Goal: Book appointment/travel/reservation

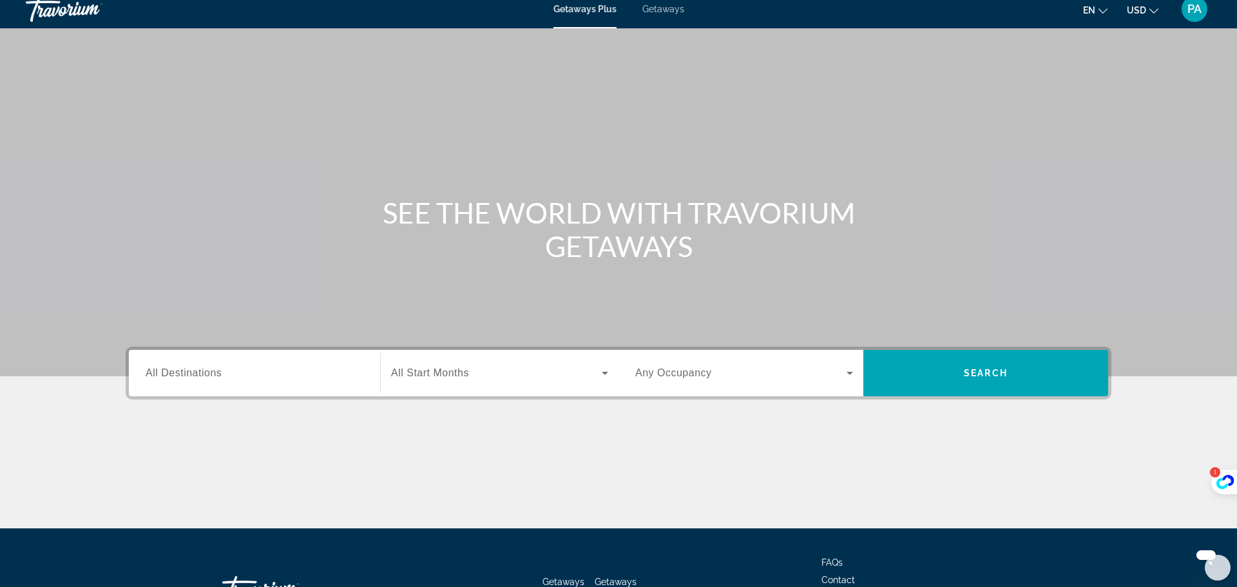
scroll to position [6, 0]
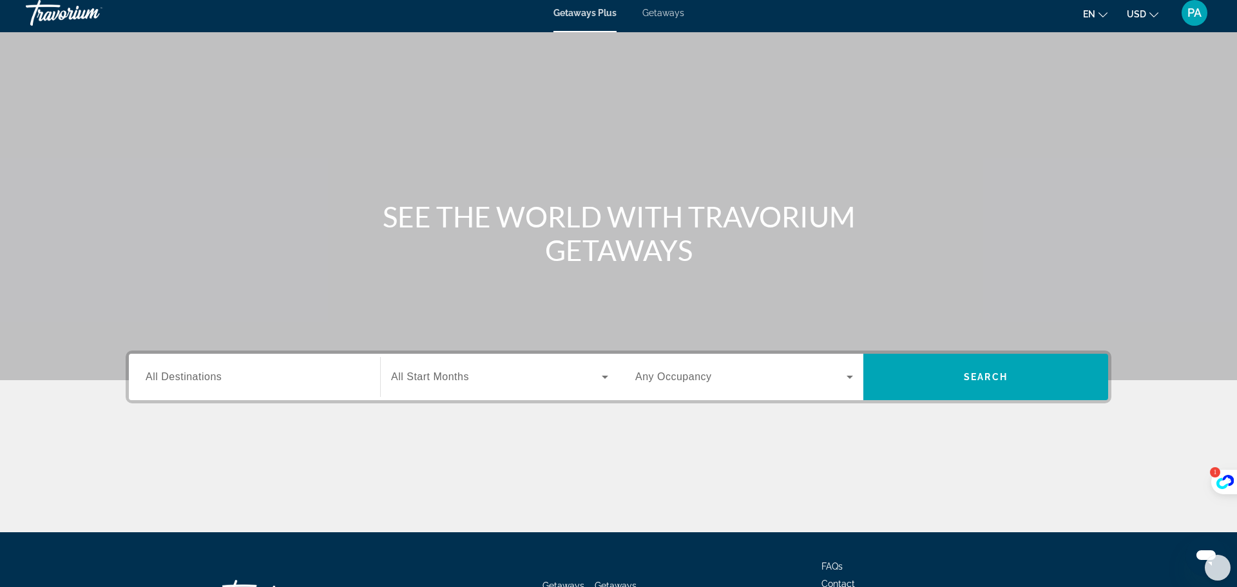
click at [670, 15] on span "Getaways" at bounding box center [663, 13] width 42 height 10
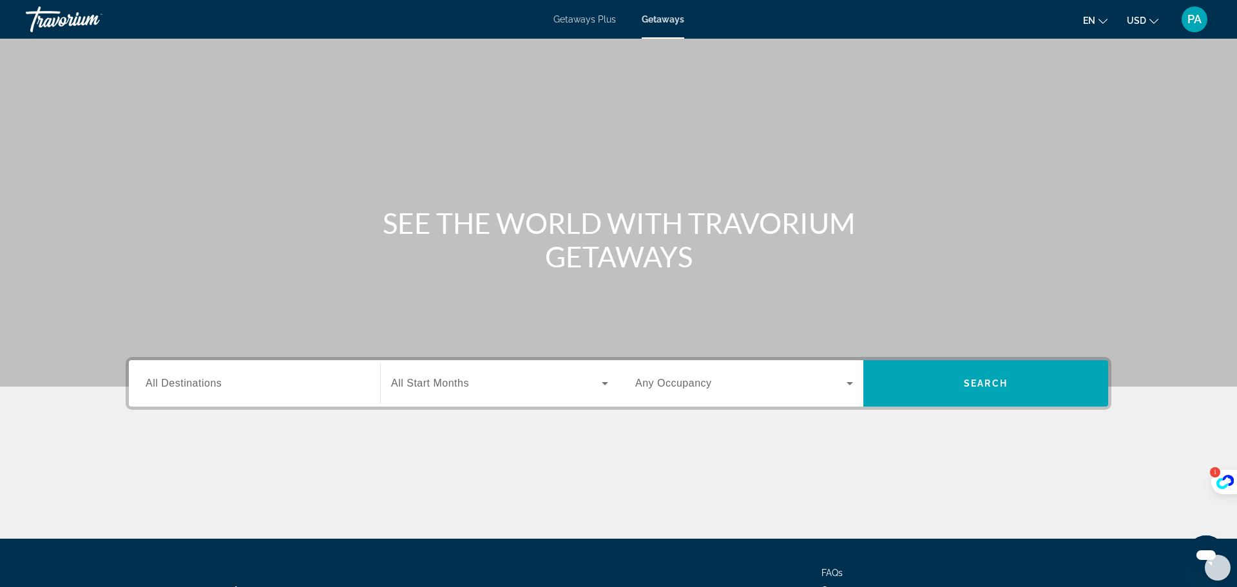
click at [251, 381] on input "Destination All Destinations" at bounding box center [255, 383] width 218 height 15
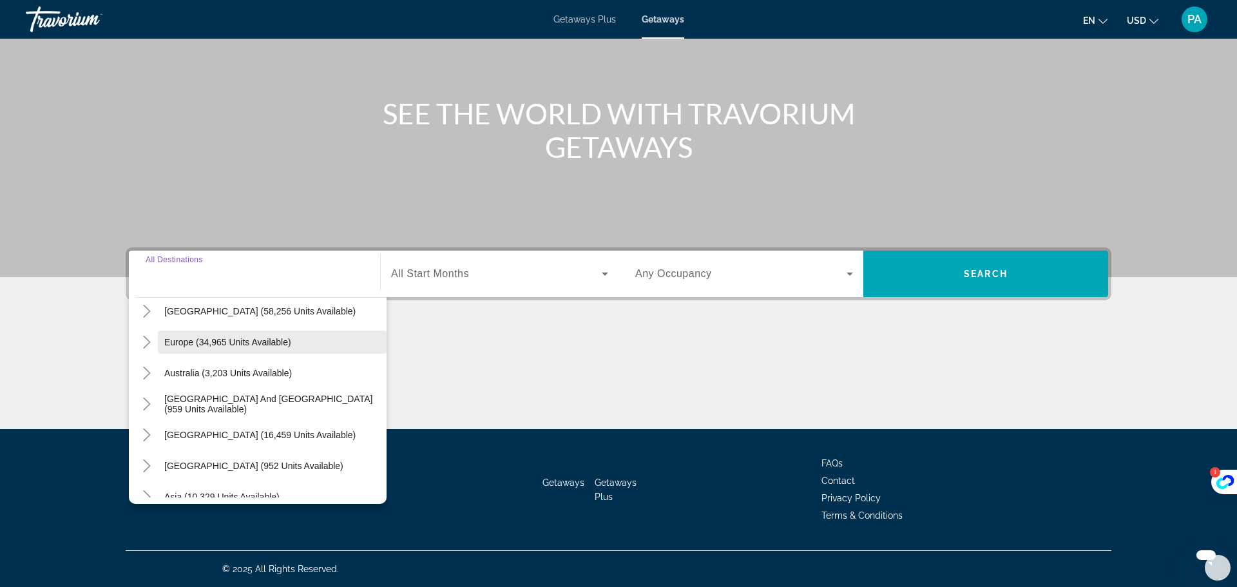
scroll to position [189, 0]
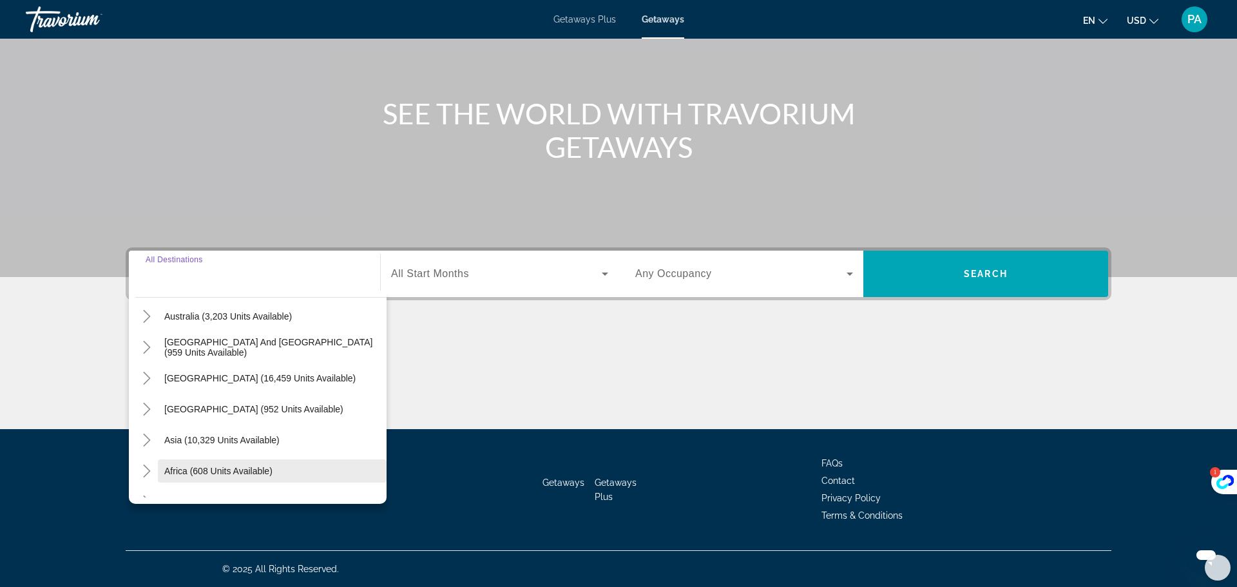
click at [263, 475] on span "Africa (608 units available)" at bounding box center [218, 471] width 108 height 10
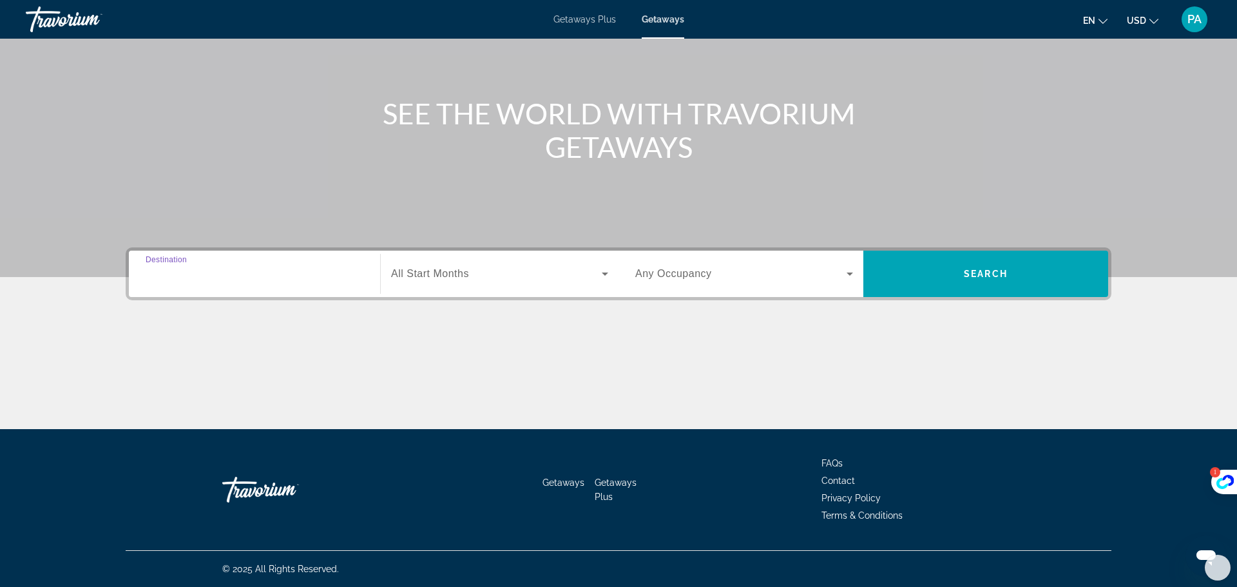
type input "**********"
click at [605, 274] on icon "Search widget" at bounding box center [605, 273] width 6 height 3
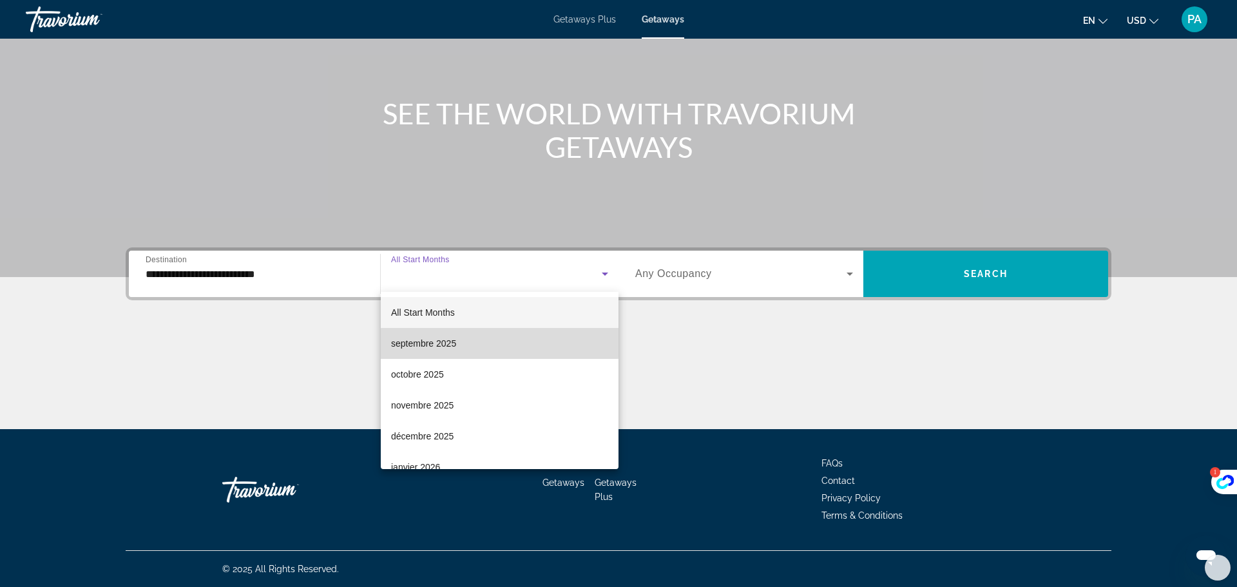
click at [459, 343] on mat-option "septembre 2025" at bounding box center [500, 343] width 238 height 31
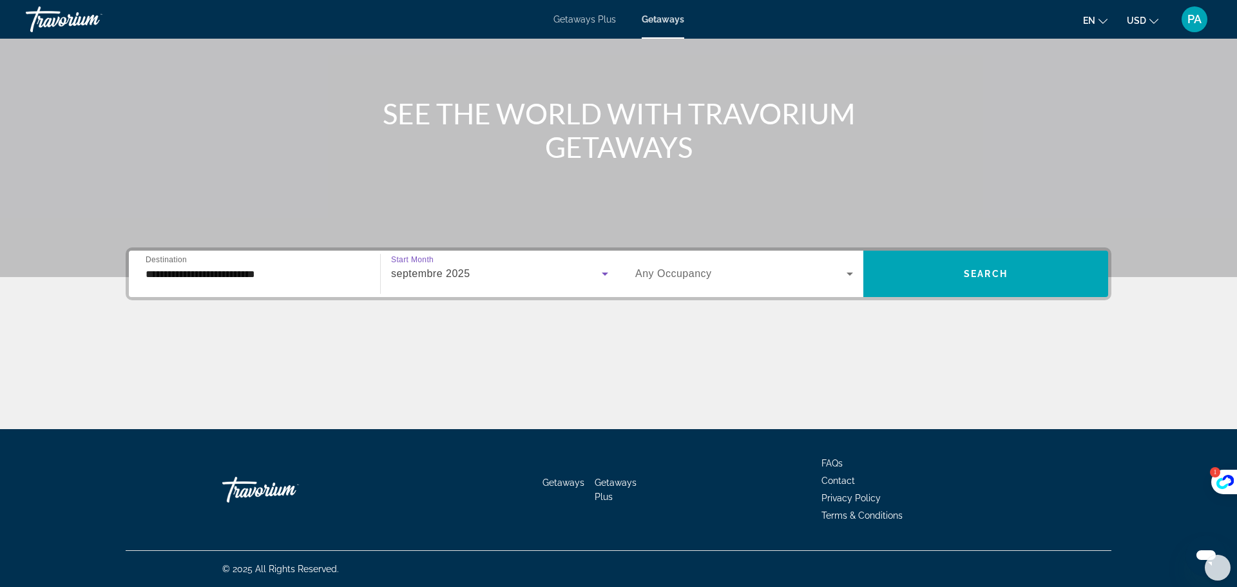
click at [736, 278] on span "Search widget" at bounding box center [740, 273] width 211 height 15
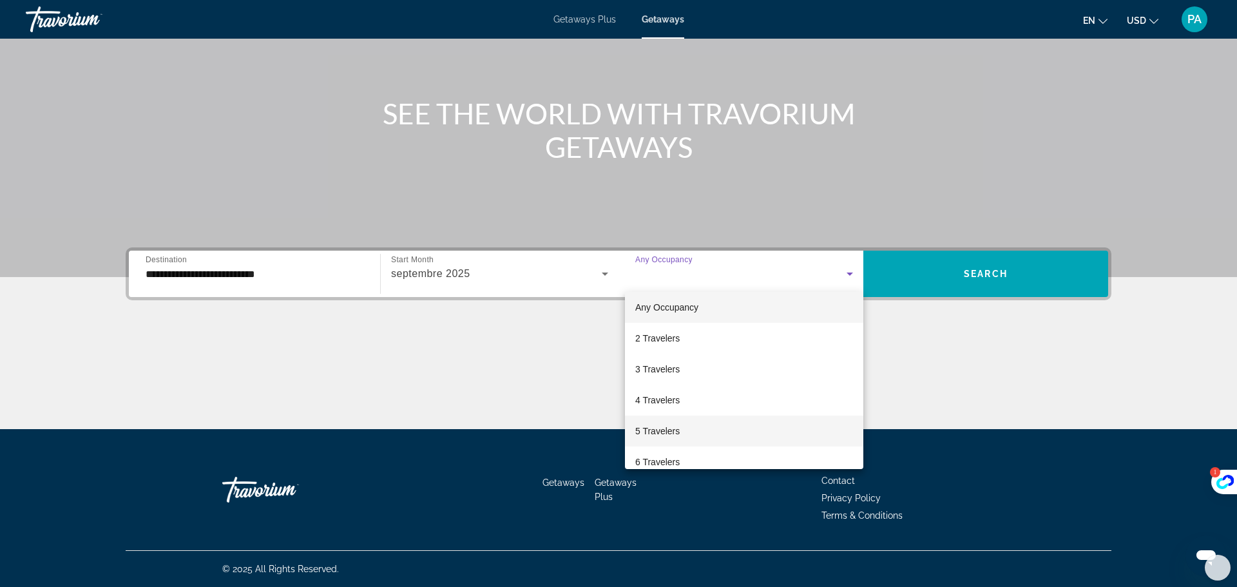
scroll to position [6, 0]
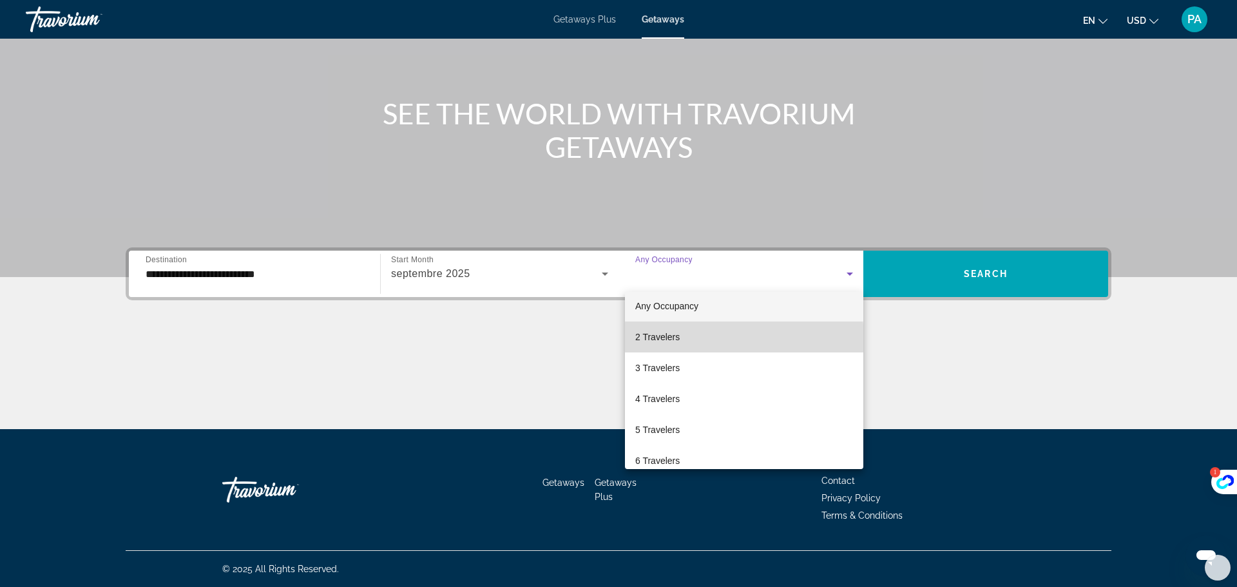
click at [677, 340] on span "2 Travelers" at bounding box center [657, 336] width 44 height 15
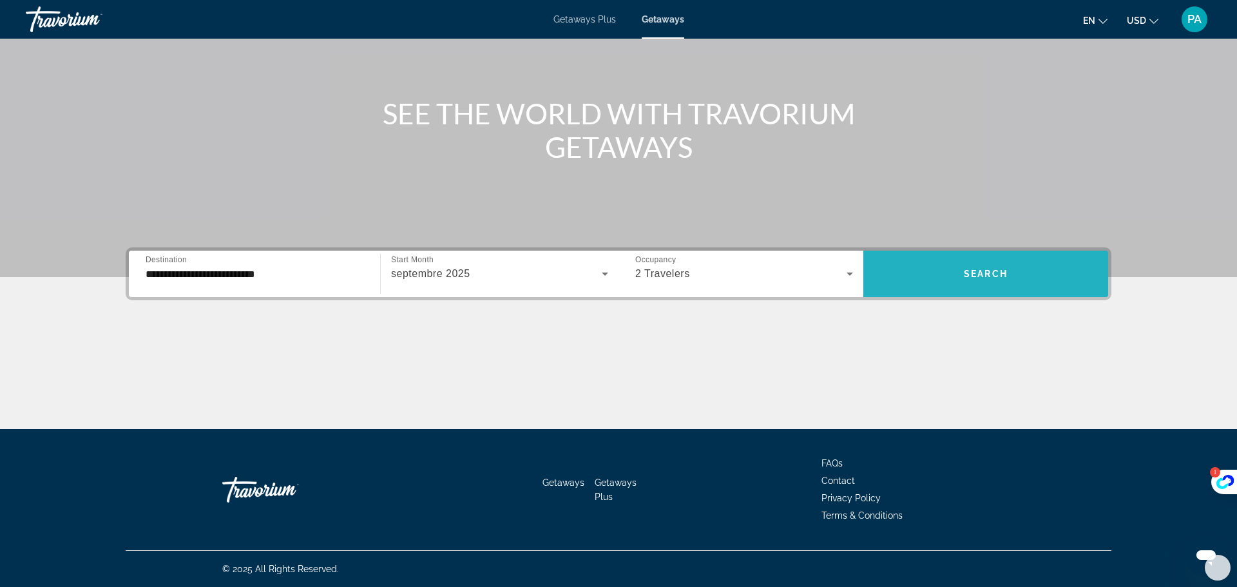
click at [989, 273] on span "Search" at bounding box center [986, 274] width 44 height 10
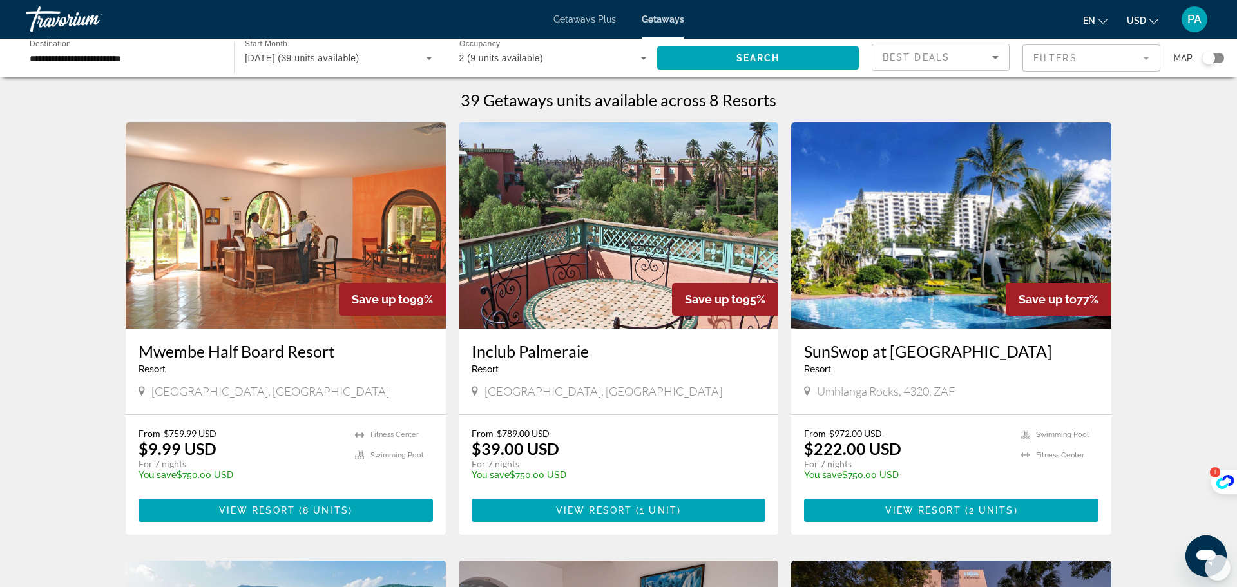
click at [1155, 23] on icon "Change currency" at bounding box center [1153, 21] width 9 height 9
click at [1102, 23] on icon "Change language" at bounding box center [1102, 21] width 9 height 9
click at [1079, 87] on button "Français" at bounding box center [1068, 85] width 57 height 17
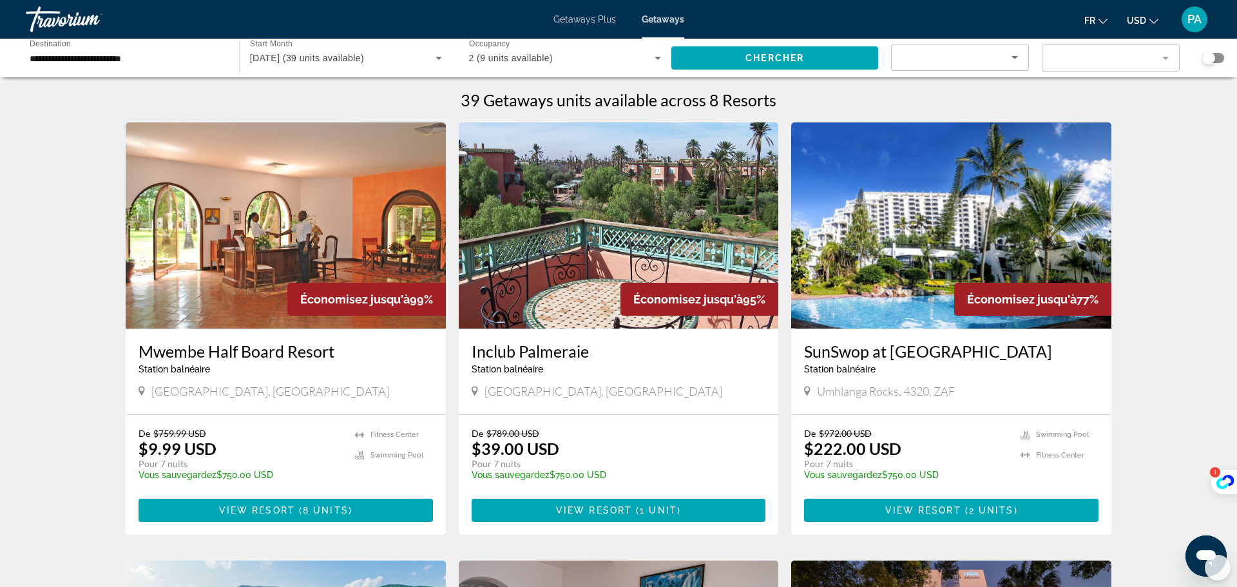
click at [1154, 25] on button "USD USD ($) MXN (Mex$) CAD (Can$) GBP (£) EUR (€) AUD (A$) NZD (NZ$) CNY (CN¥)" at bounding box center [1143, 20] width 32 height 19
click at [1128, 119] on button "EUR (€)" at bounding box center [1117, 118] width 64 height 17
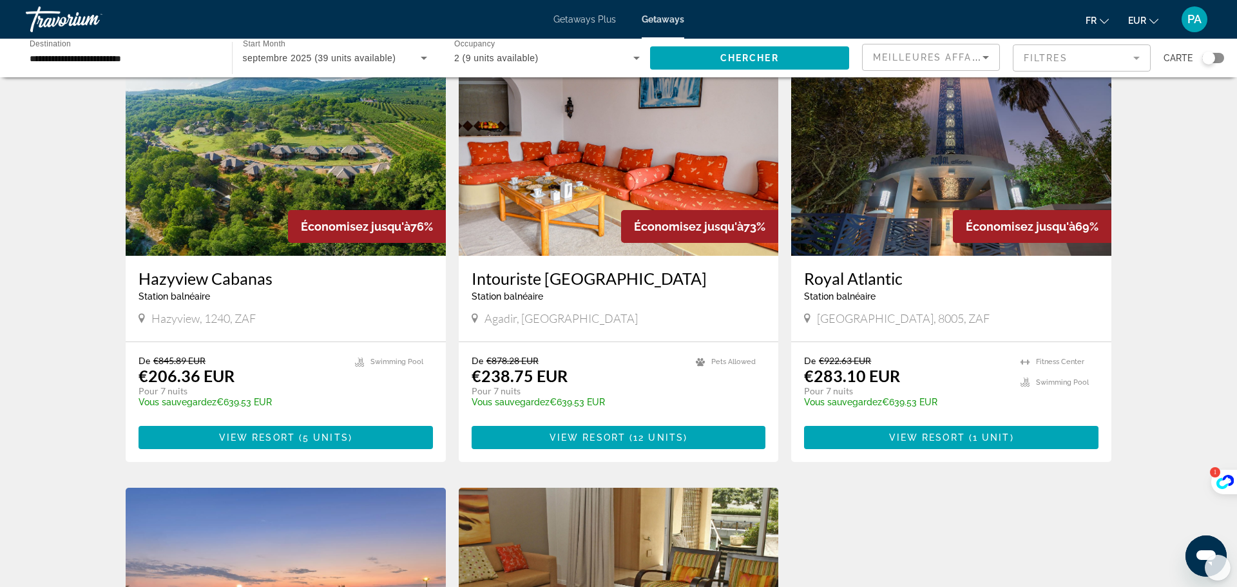
scroll to position [451, 0]
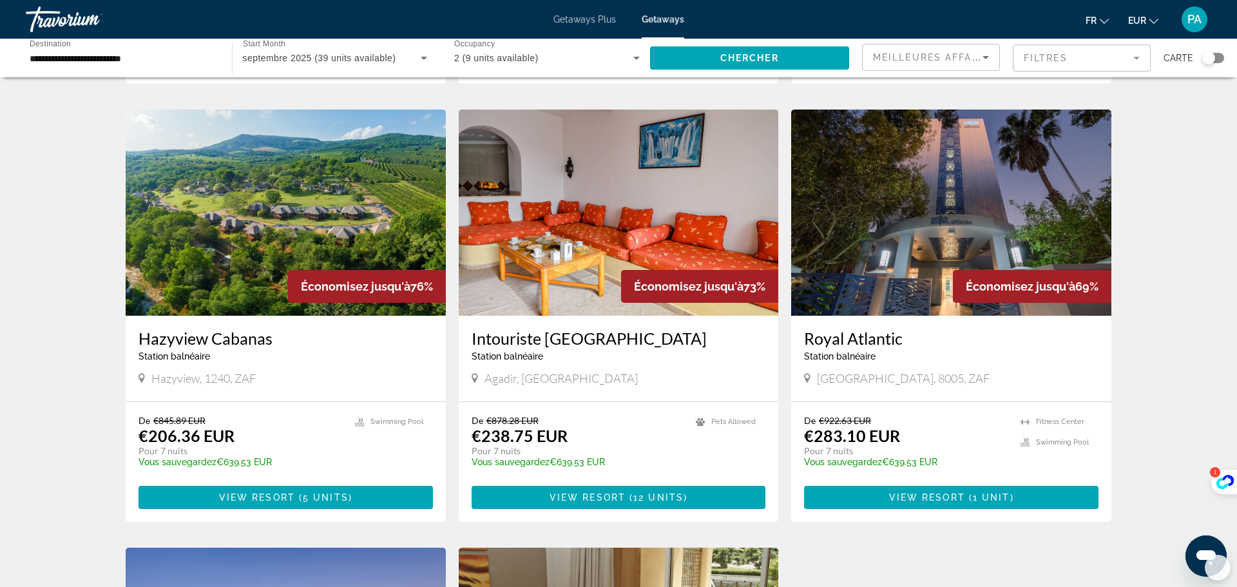
click at [626, 236] on img "Main content" at bounding box center [619, 213] width 320 height 206
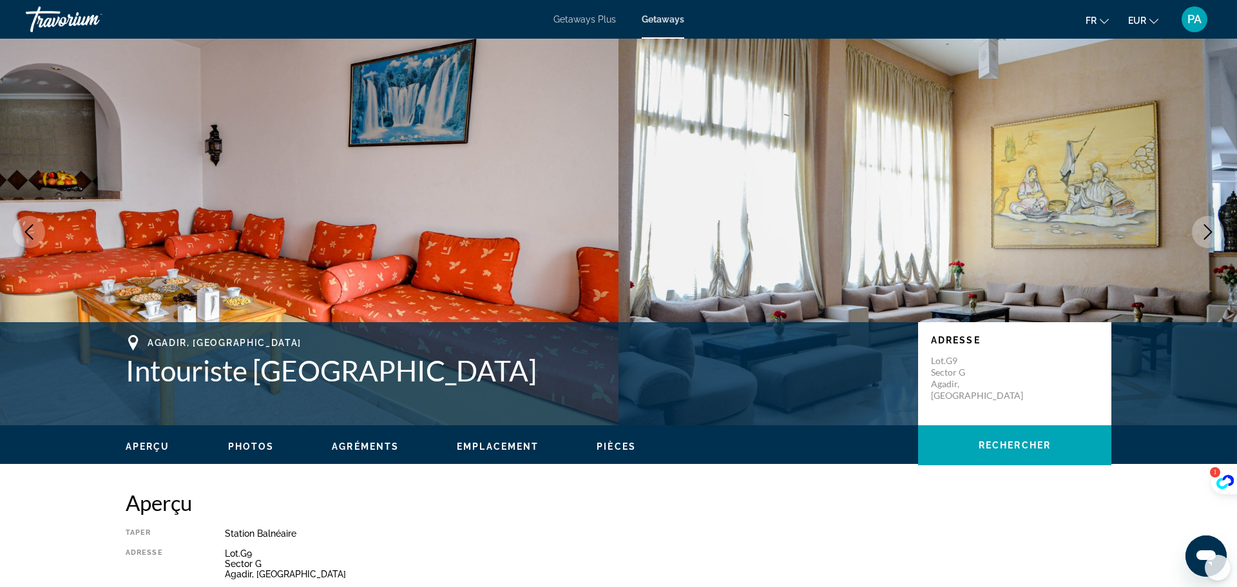
click at [576, 21] on span "Getaways Plus" at bounding box center [584, 19] width 62 height 10
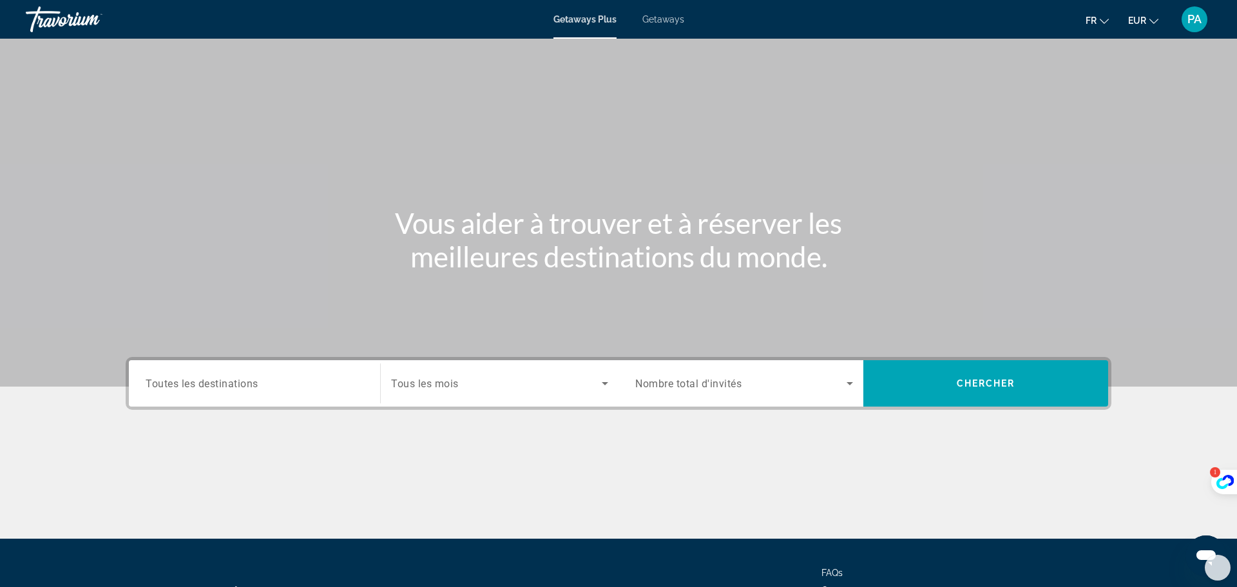
click at [279, 381] on input "Destination Toutes les destinations" at bounding box center [255, 383] width 218 height 15
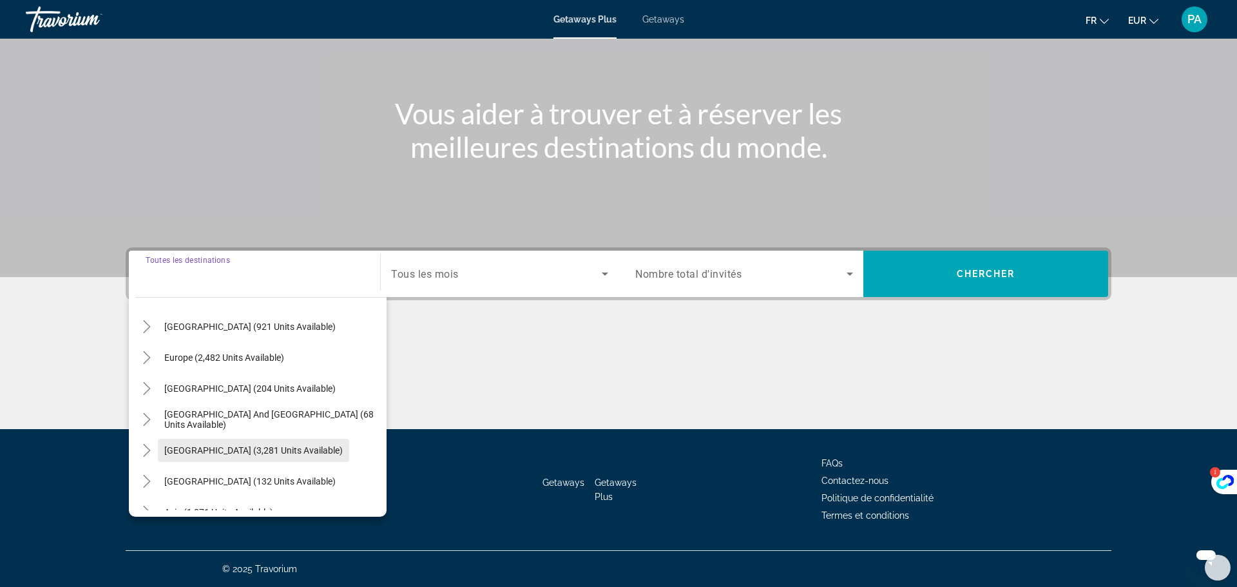
scroll to position [209, 0]
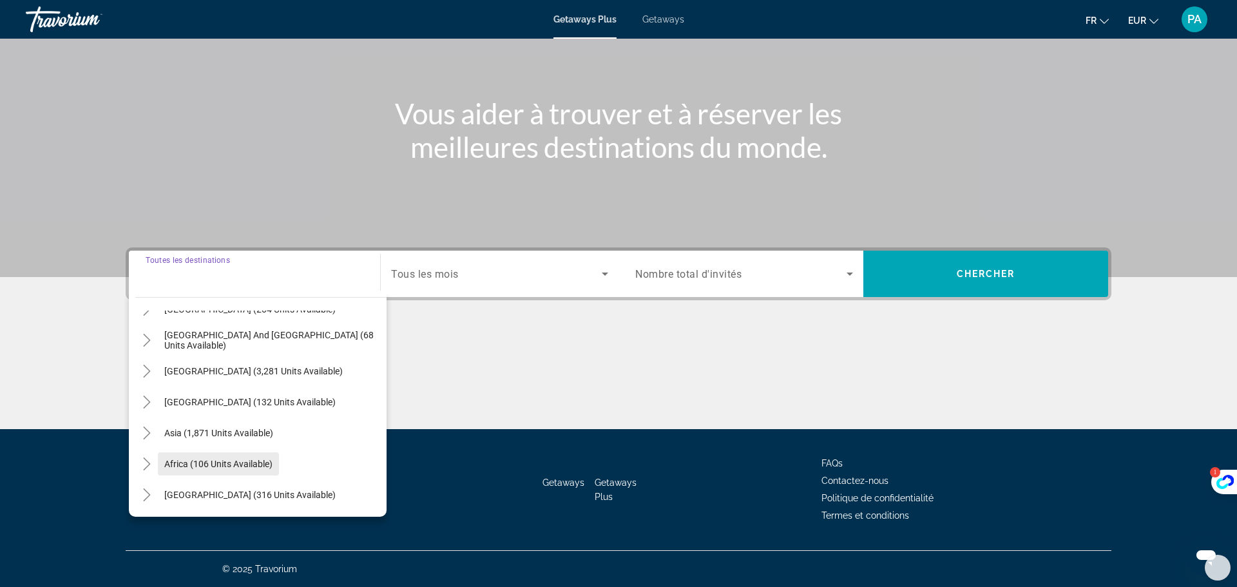
click at [262, 469] on span "Search widget" at bounding box center [218, 463] width 121 height 31
type input "**********"
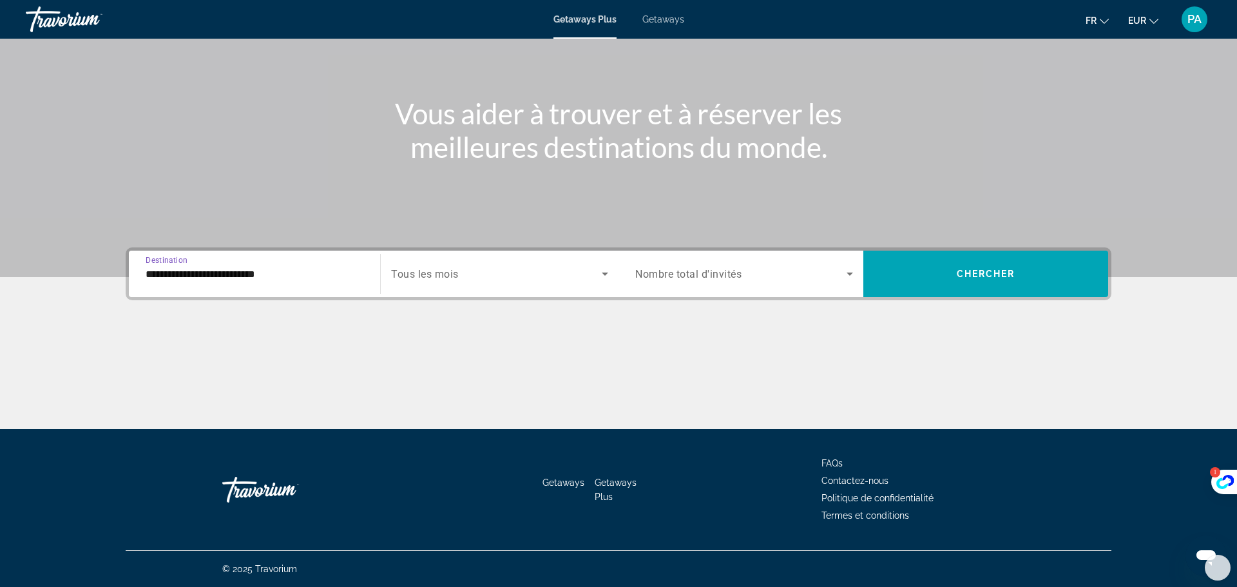
click at [609, 272] on icon "Search widget" at bounding box center [604, 273] width 15 height 15
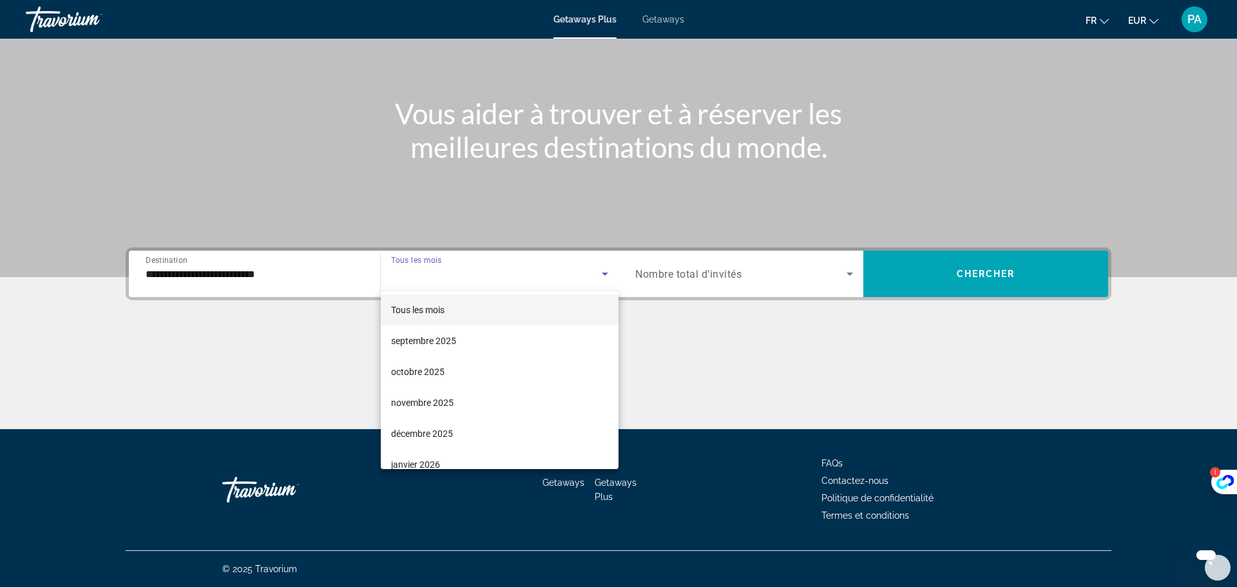
scroll to position [0, 0]
click at [443, 437] on span "décembre 2025" at bounding box center [422, 435] width 62 height 15
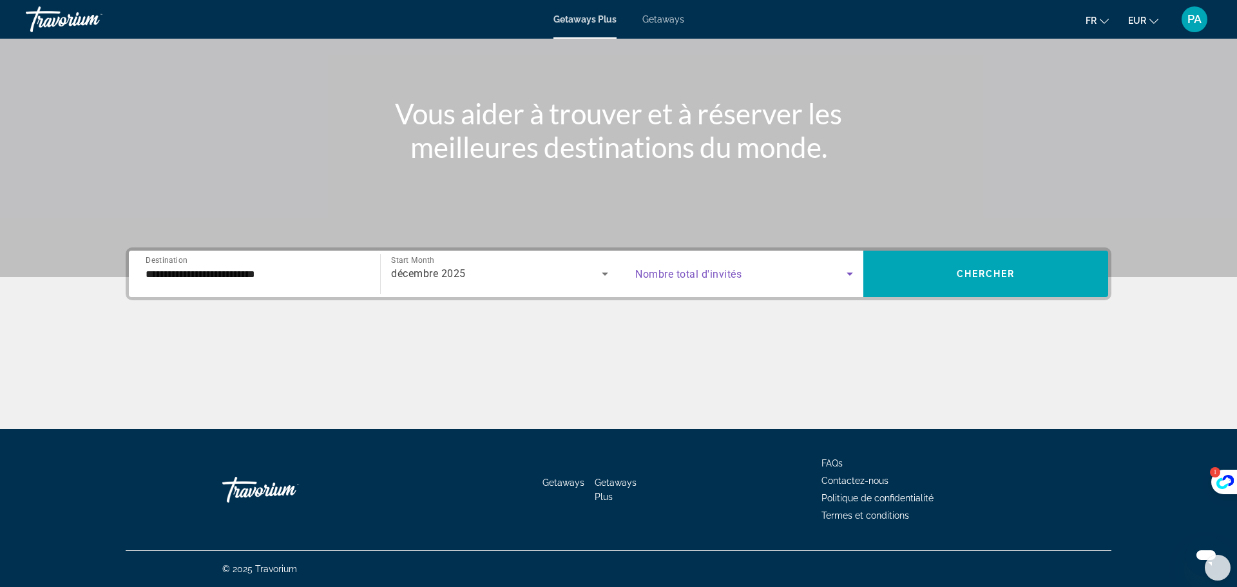
click at [852, 276] on icon "Search widget" at bounding box center [849, 273] width 15 height 15
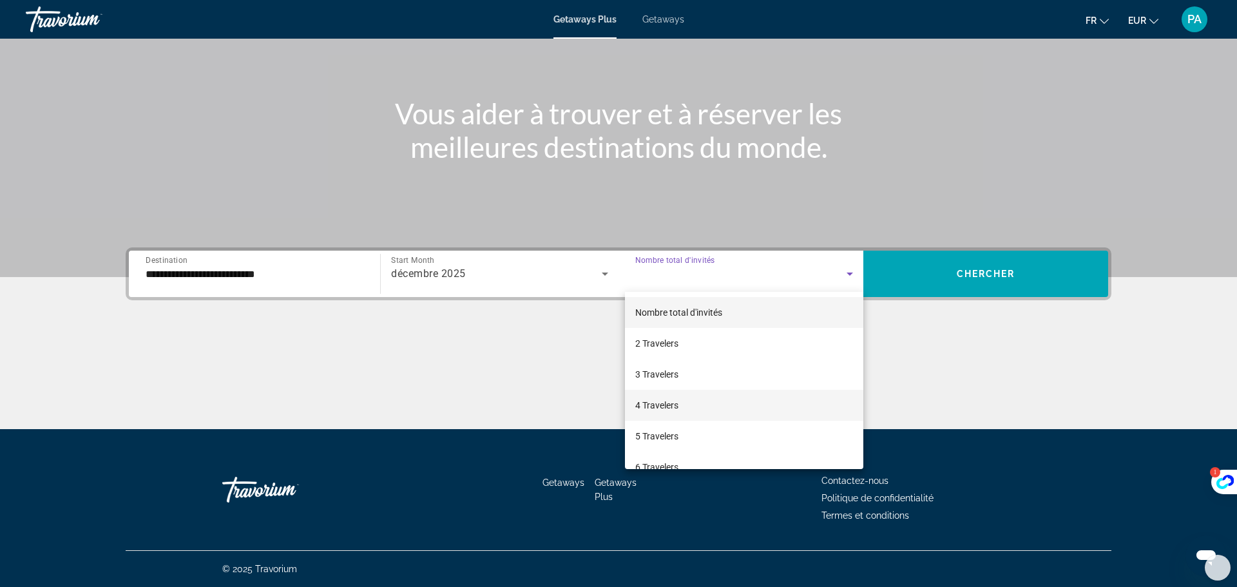
click at [674, 401] on span "4 Travelers" at bounding box center [656, 404] width 43 height 15
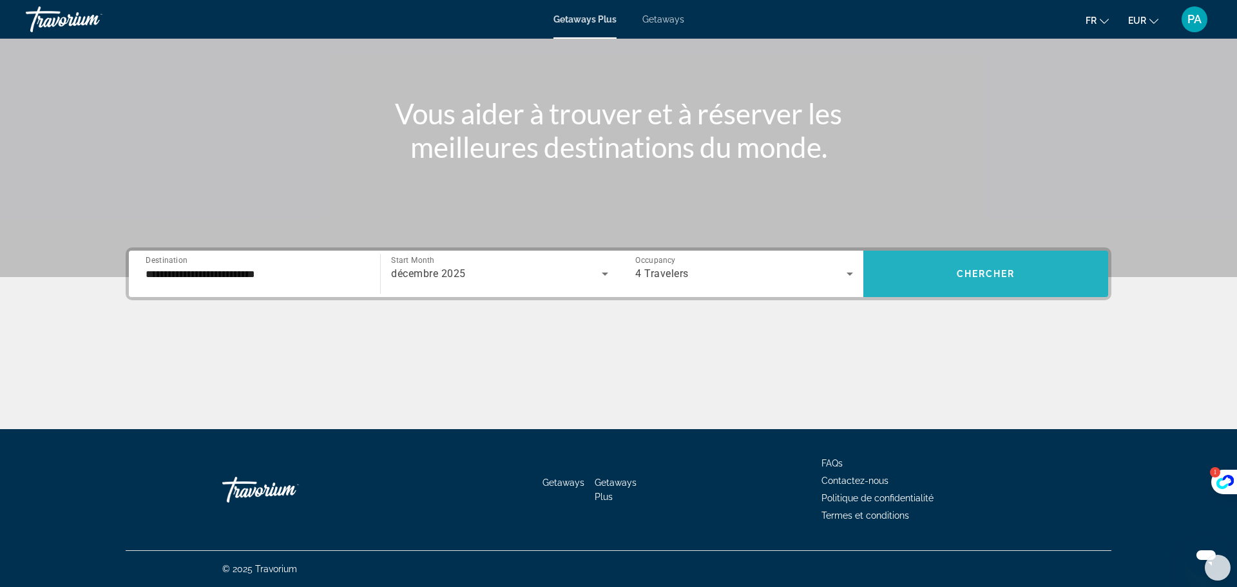
click at [1003, 272] on span "Chercher" at bounding box center [986, 274] width 59 height 10
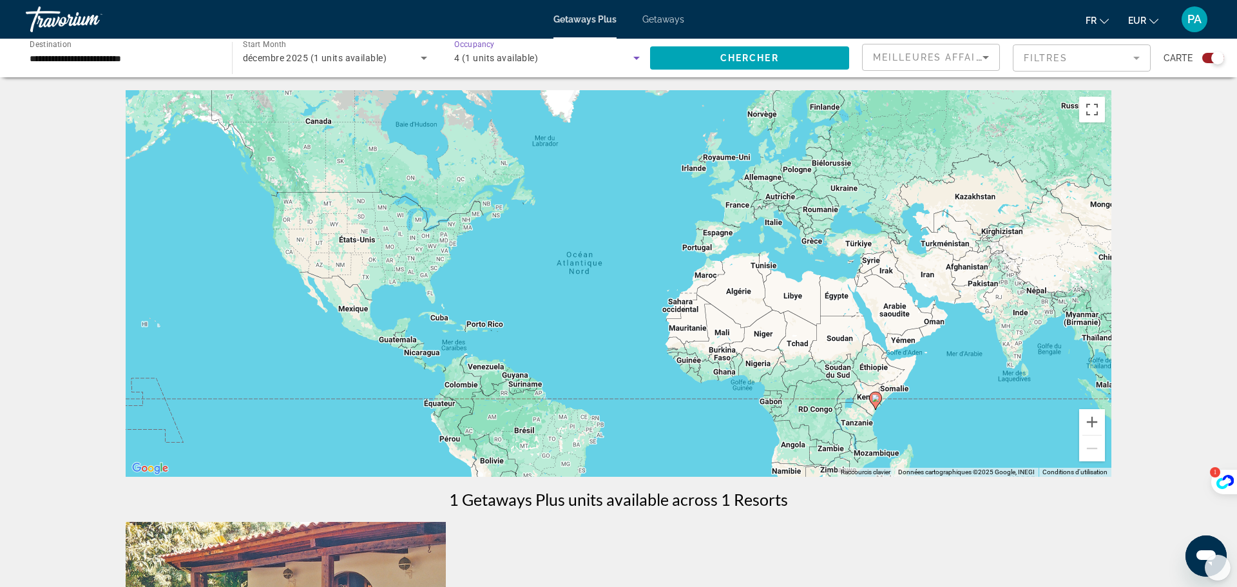
click at [634, 57] on icon "Search widget" at bounding box center [636, 58] width 6 height 3
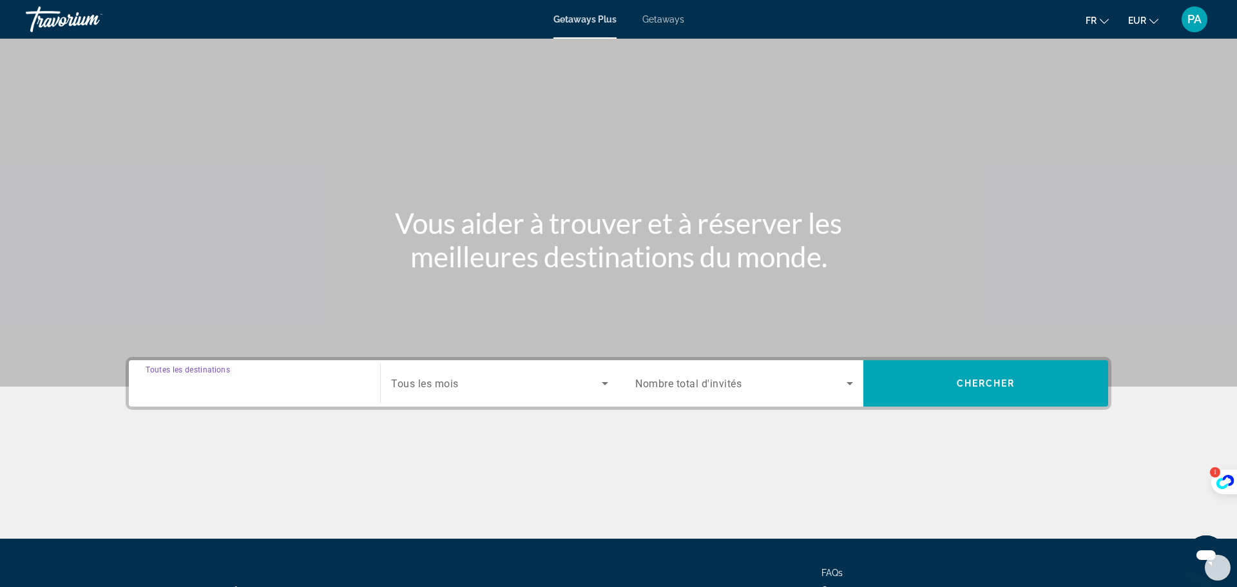
click at [350, 383] on input "Destination Toutes les destinations" at bounding box center [255, 383] width 218 height 15
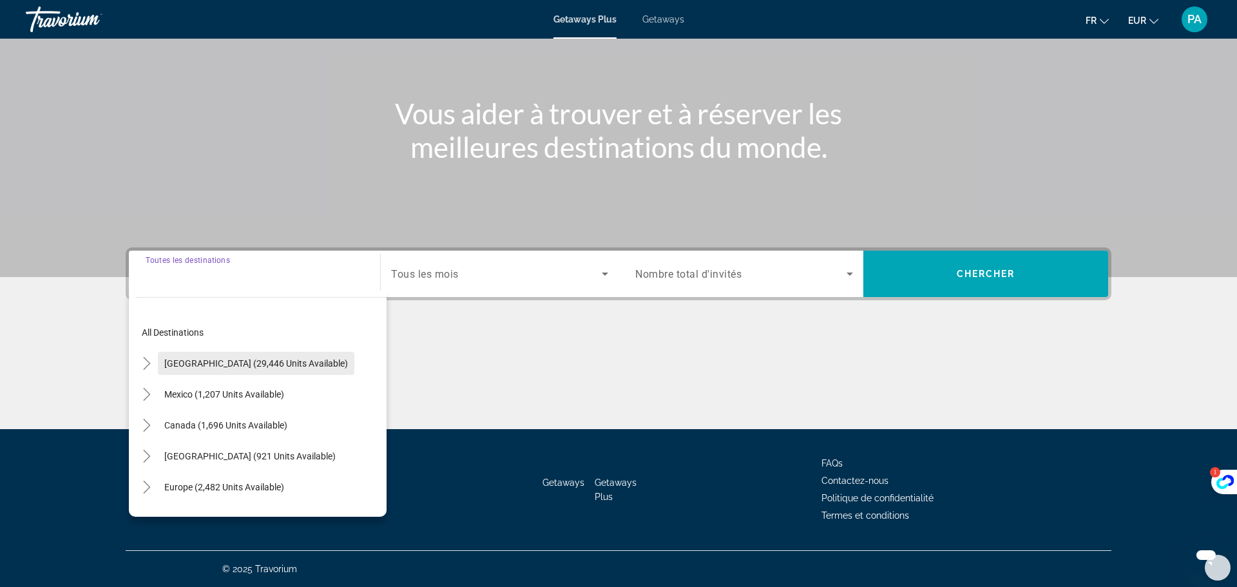
click at [260, 359] on span "United States (29,446 units available)" at bounding box center [256, 363] width 184 height 10
type input "**********"
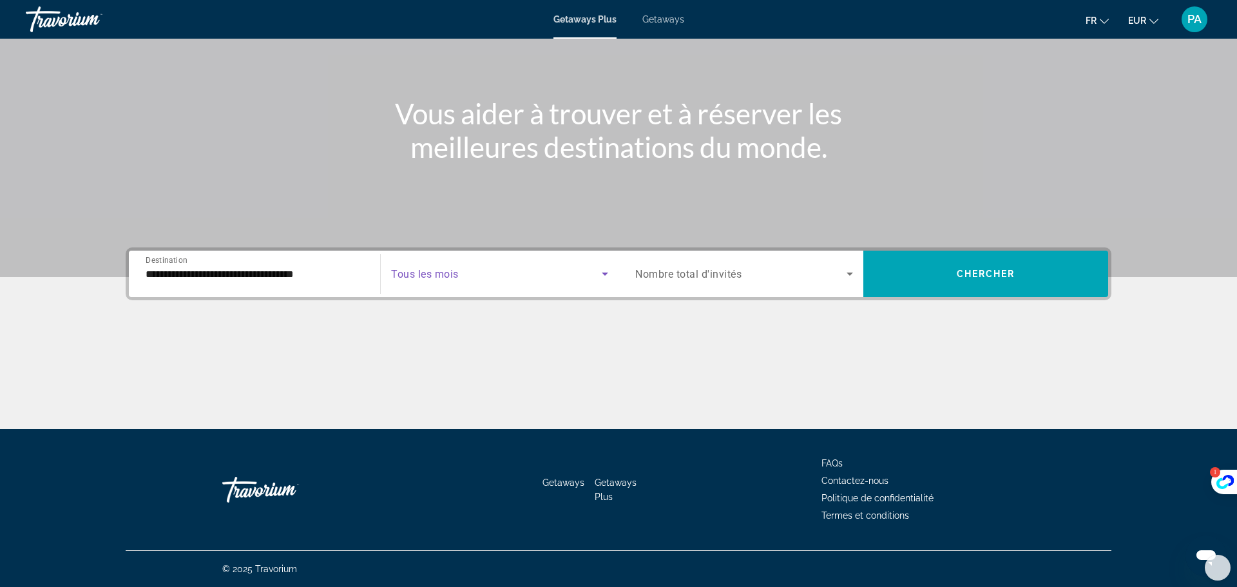
click at [606, 272] on icon "Search widget" at bounding box center [605, 273] width 6 height 3
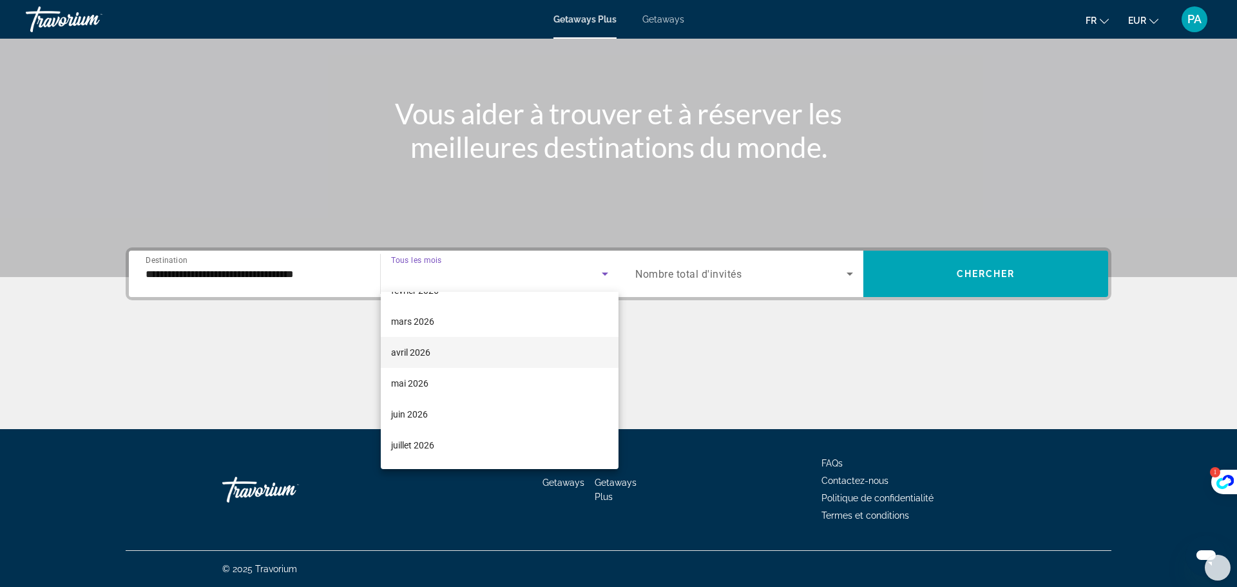
scroll to position [204, 0]
click at [420, 318] on span "mars 2026" at bounding box center [412, 324] width 43 height 15
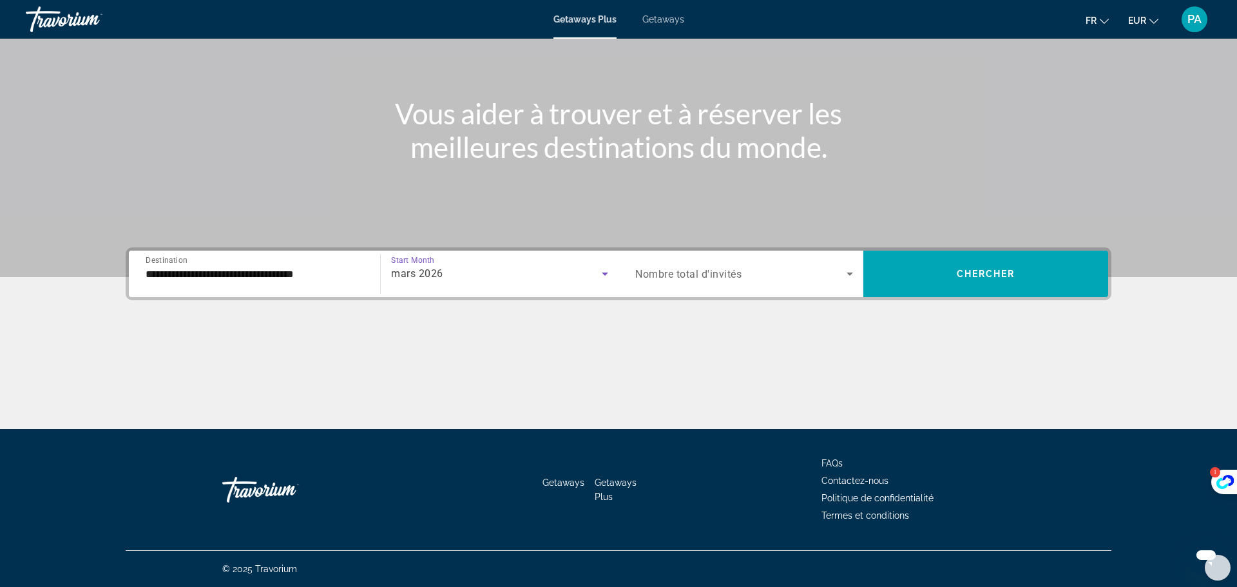
click at [853, 276] on icon "Search widget" at bounding box center [849, 273] width 15 height 15
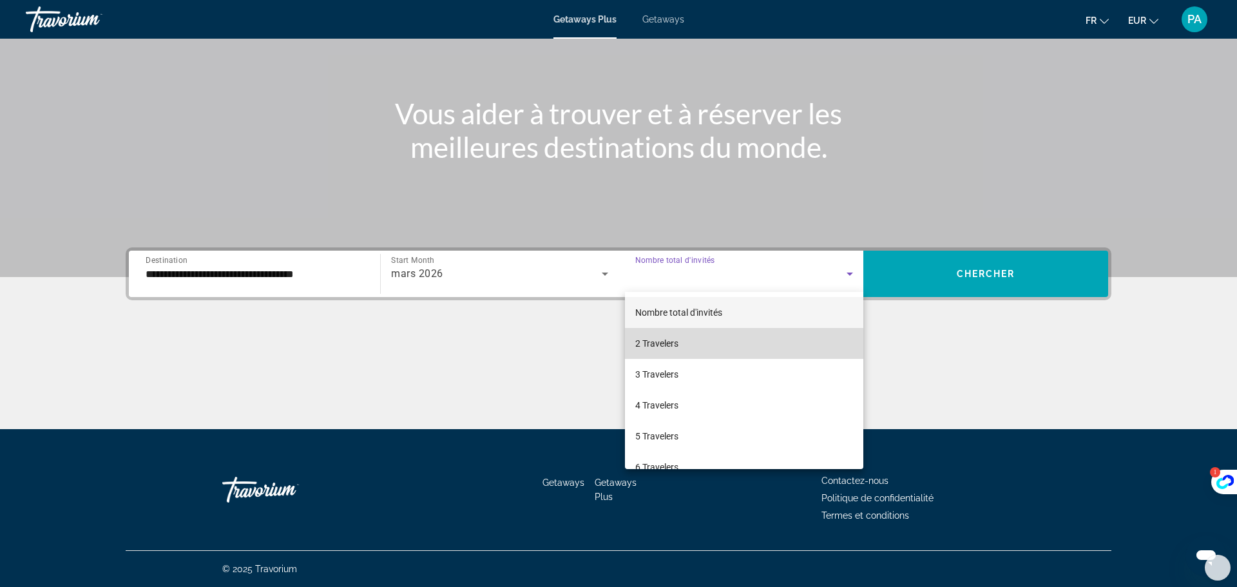
click at [686, 340] on mat-option "2 Travelers" at bounding box center [744, 343] width 238 height 31
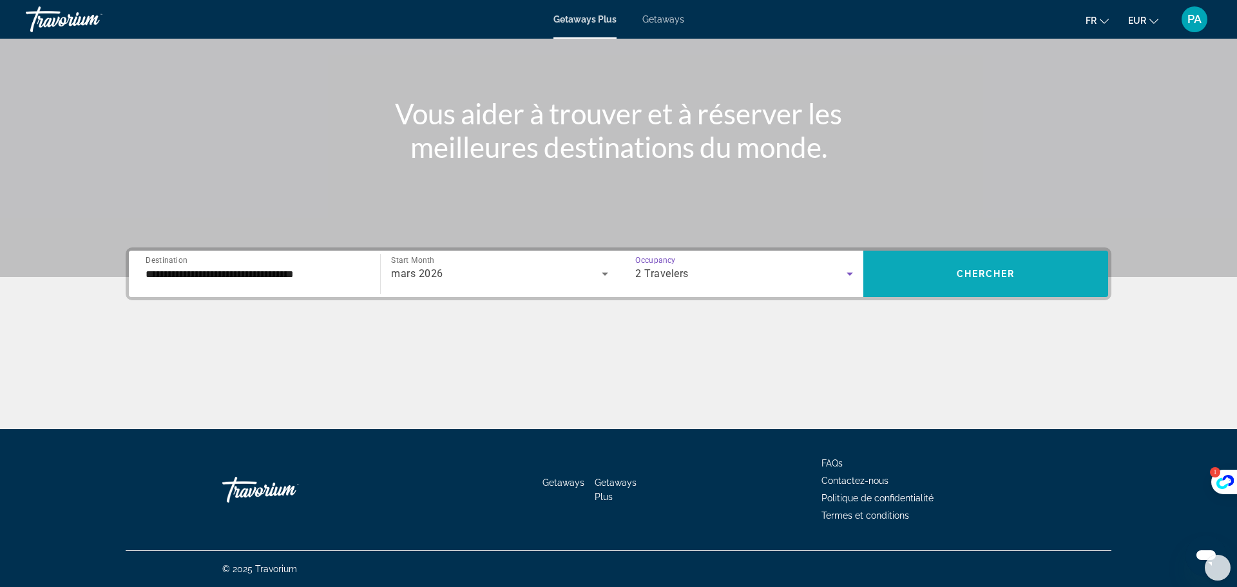
click at [997, 274] on span "Chercher" at bounding box center [986, 274] width 59 height 10
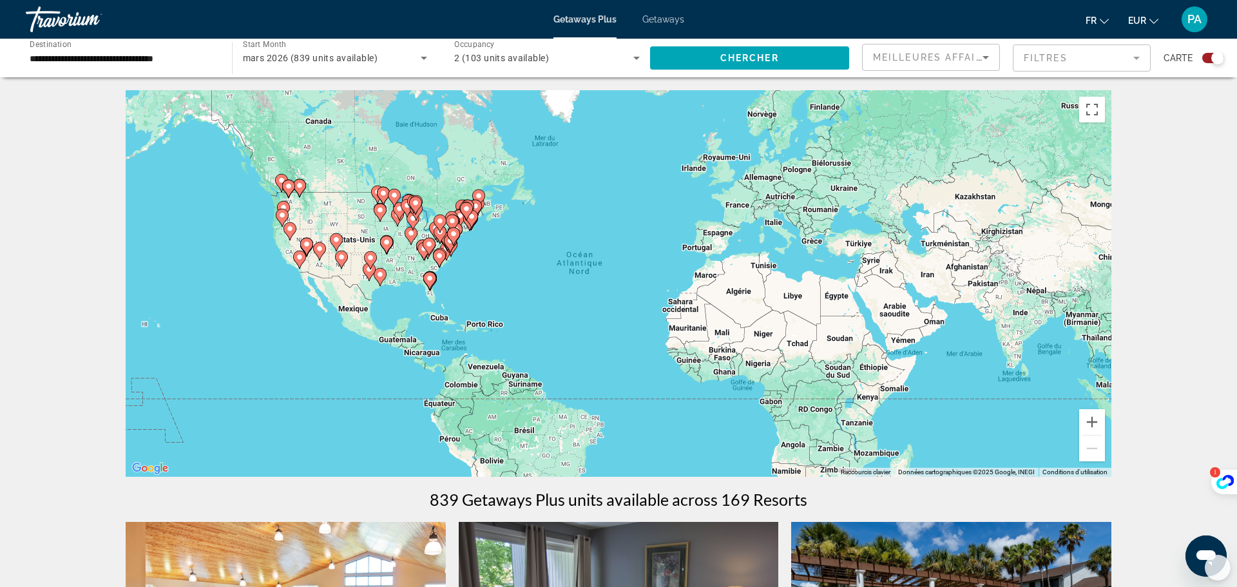
click at [179, 57] on input "**********" at bounding box center [123, 58] width 186 height 15
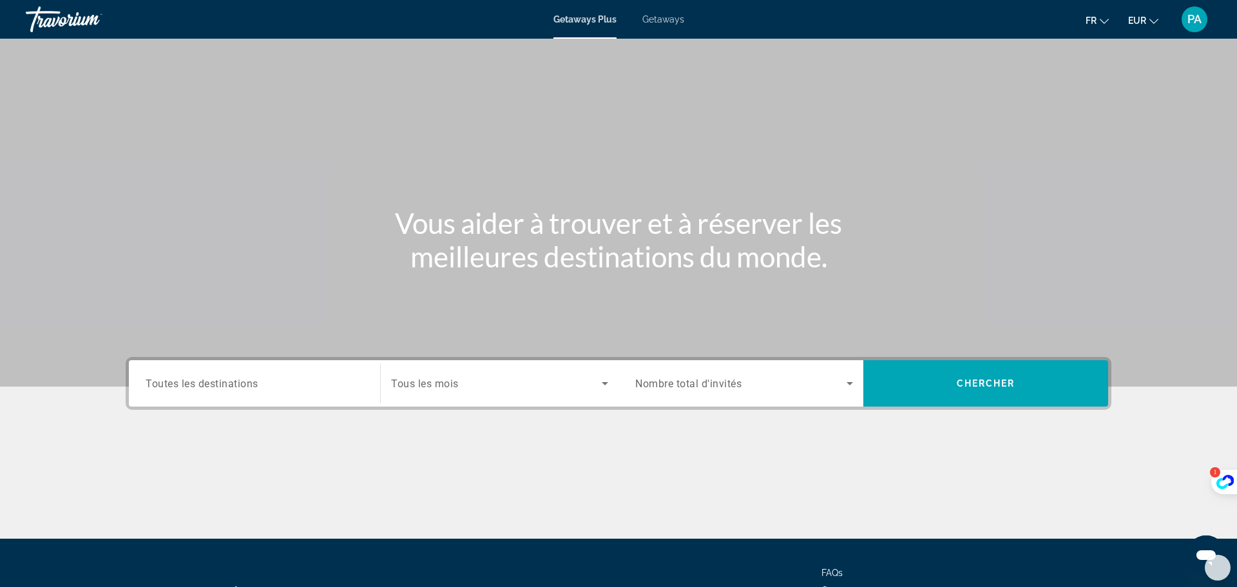
click at [258, 388] on span "Toutes les destinations" at bounding box center [202, 383] width 113 height 12
click at [258, 388] on input "Destination Toutes les destinations" at bounding box center [255, 383] width 218 height 15
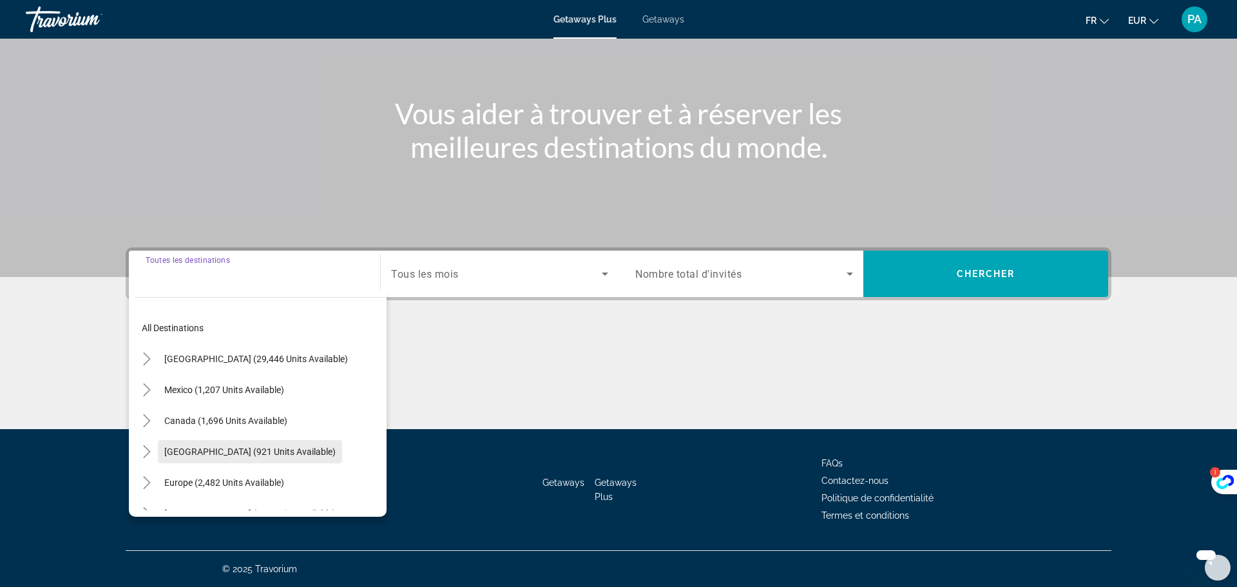
scroll to position [6, 0]
click at [263, 484] on span "Europe (2,482 units available)" at bounding box center [224, 480] width 120 height 10
type input "**********"
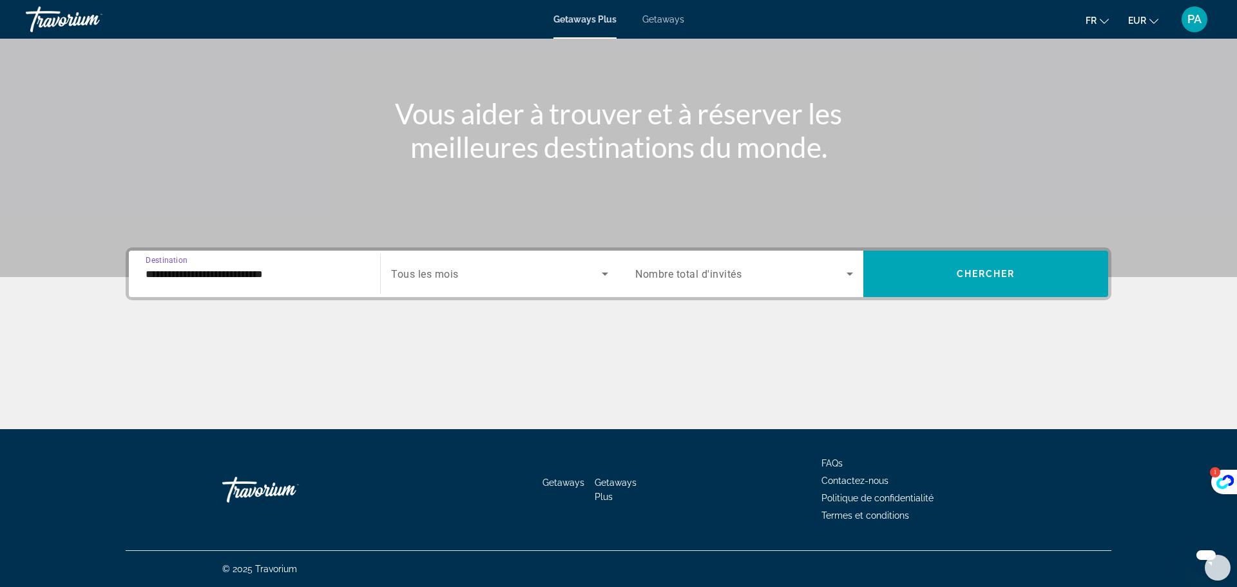
click at [474, 278] on span "Search widget" at bounding box center [496, 273] width 211 height 15
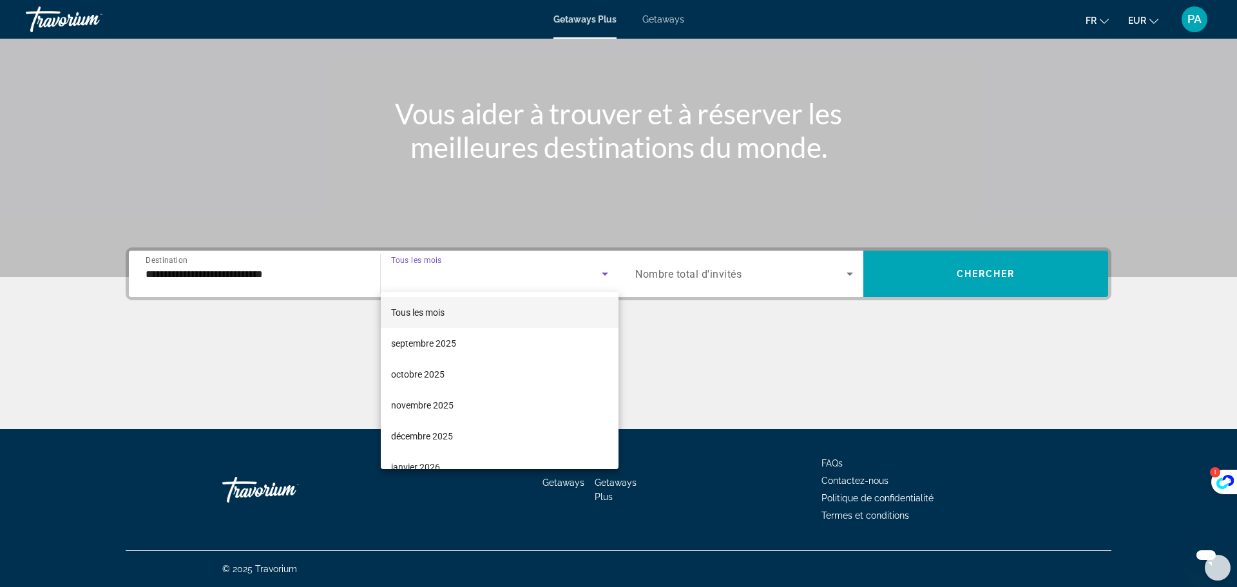
click at [442, 309] on span "Tous les mois" at bounding box center [417, 312] width 53 height 10
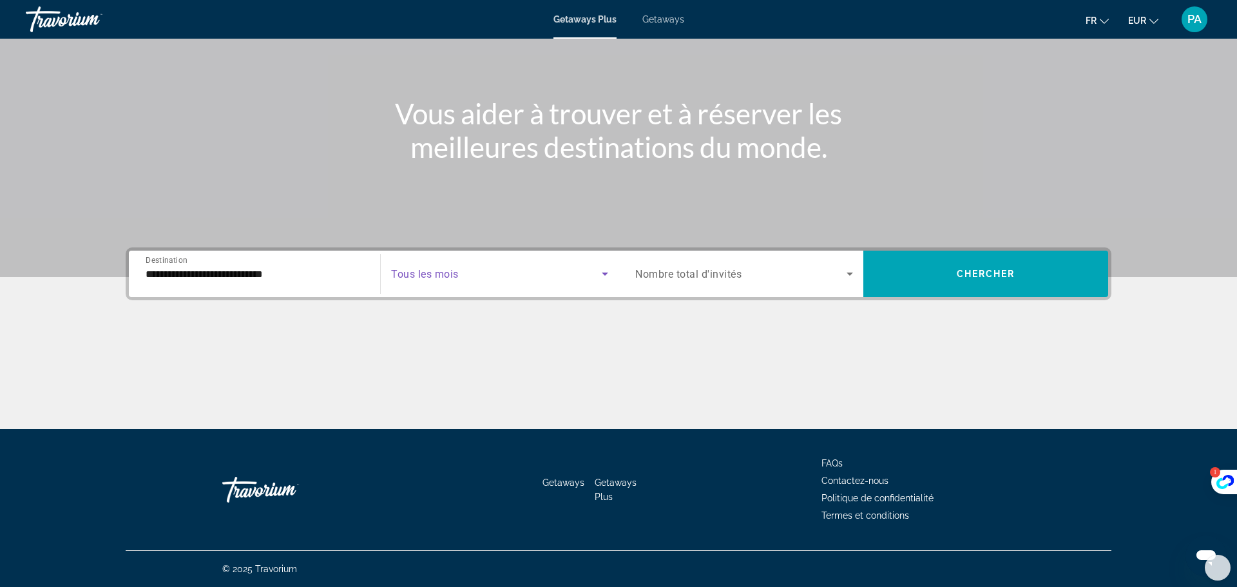
click at [738, 271] on span "Nombre total d'invités" at bounding box center [688, 274] width 106 height 12
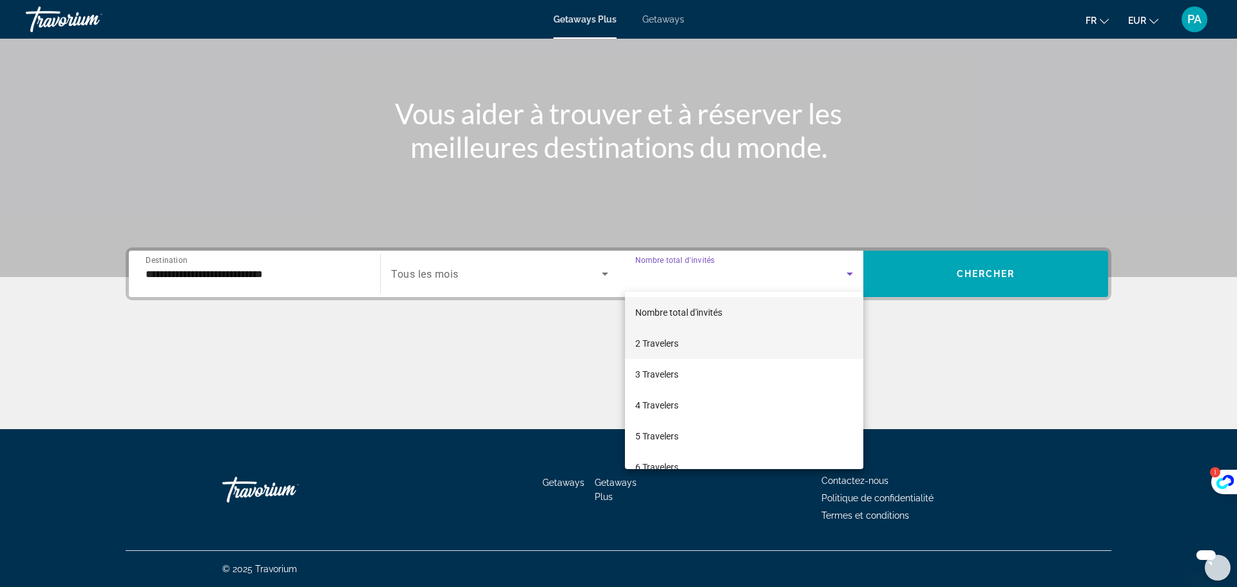
click at [642, 338] on span "2 Travelers" at bounding box center [656, 343] width 43 height 15
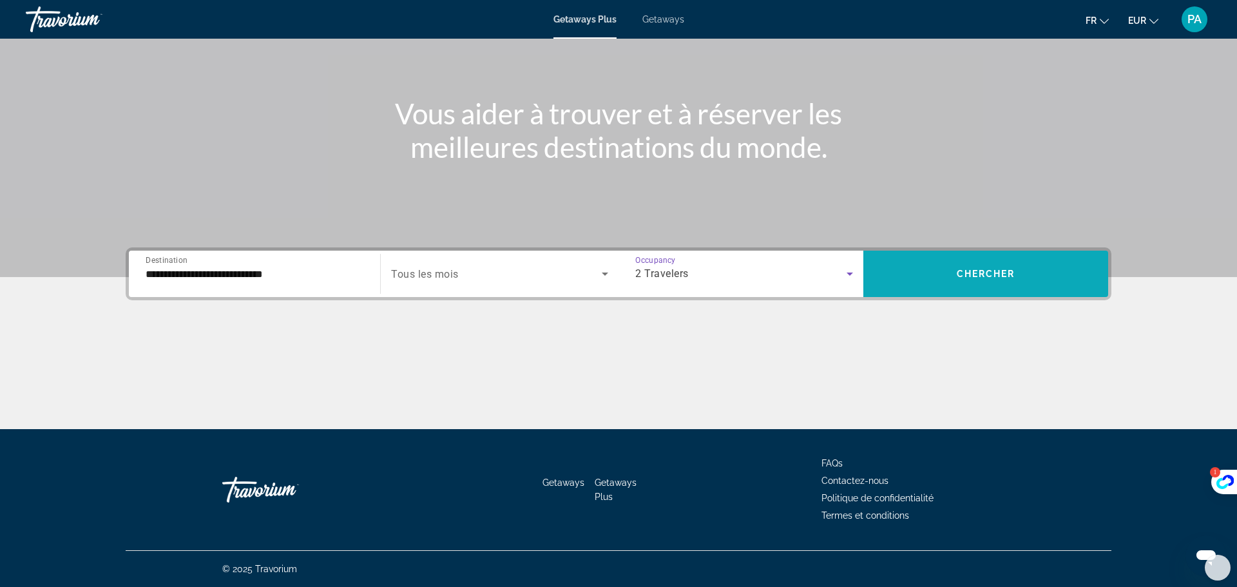
click at [988, 274] on span "Chercher" at bounding box center [986, 274] width 59 height 10
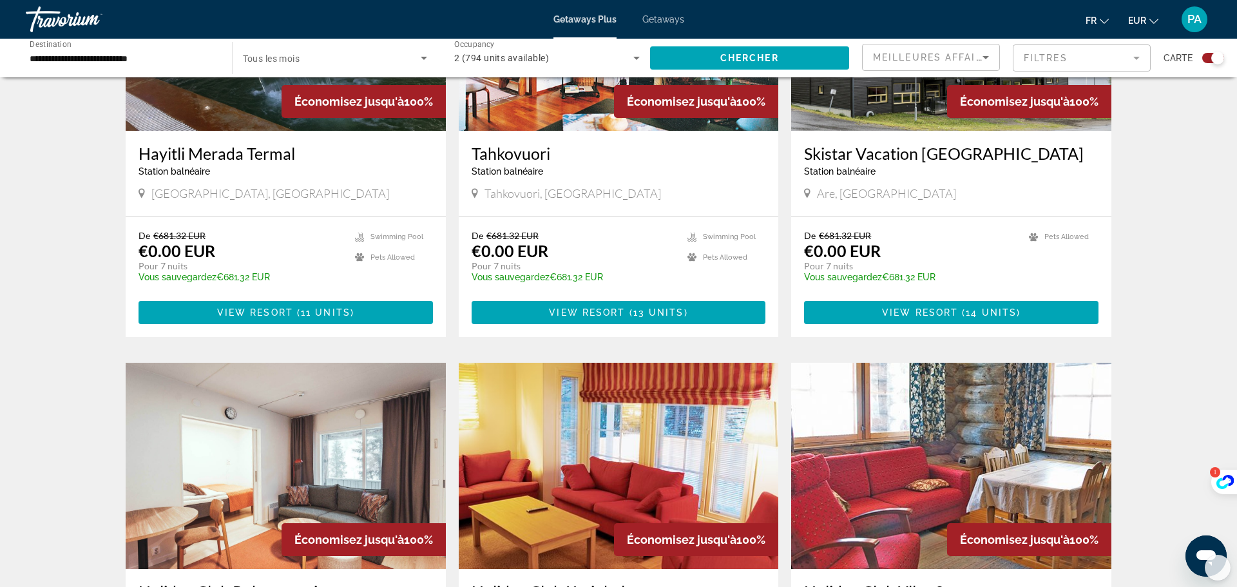
scroll to position [1501, 0]
